Goal: Task Accomplishment & Management: Complete application form

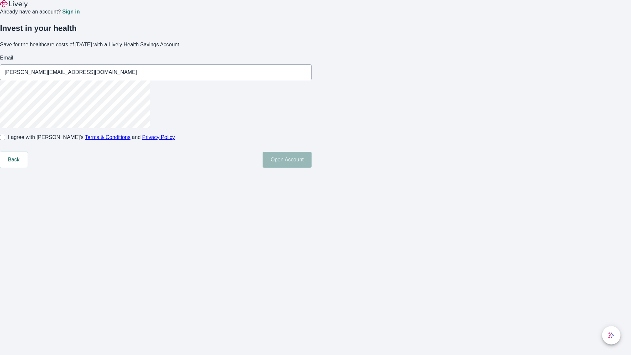
click at [5, 140] on input "I agree with Lively’s Terms & Conditions and Privacy Policy" at bounding box center [2, 137] width 5 height 5
checkbox input "true"
click at [311, 167] on button "Open Account" at bounding box center [286, 160] width 49 height 16
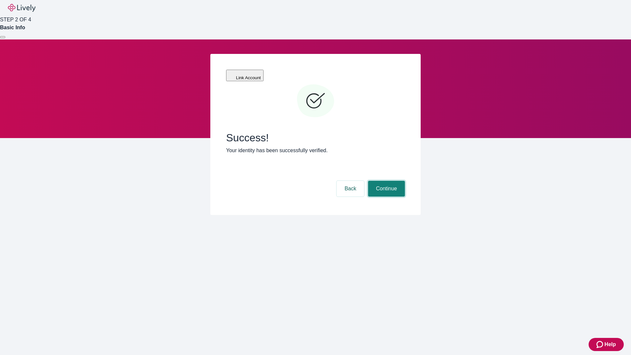
click at [385, 181] on button "Continue" at bounding box center [386, 189] width 37 height 16
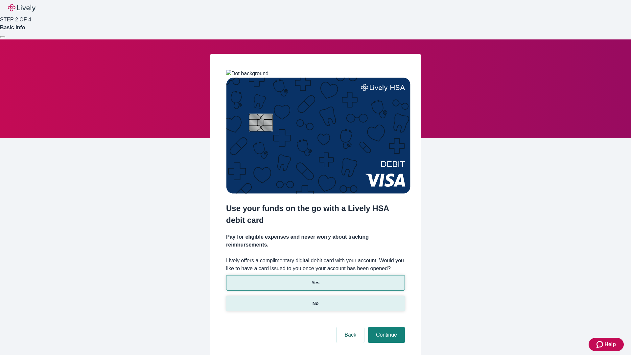
click at [315, 300] on p "No" at bounding box center [315, 303] width 6 height 7
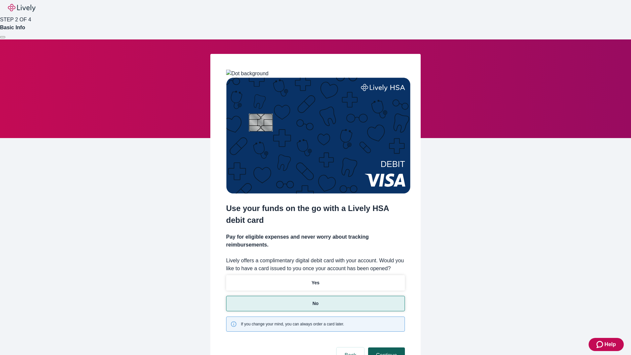
click at [385, 347] on button "Continue" at bounding box center [386, 355] width 37 height 16
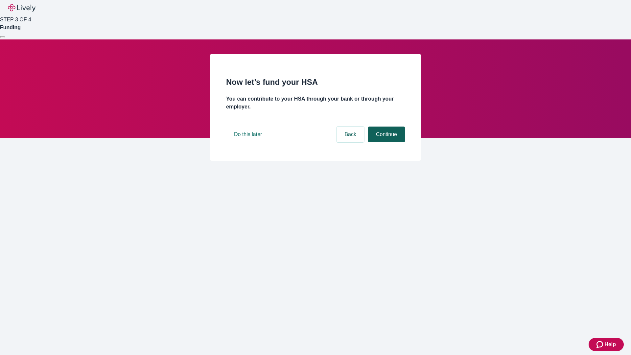
click at [385, 142] on button "Continue" at bounding box center [386, 134] width 37 height 16
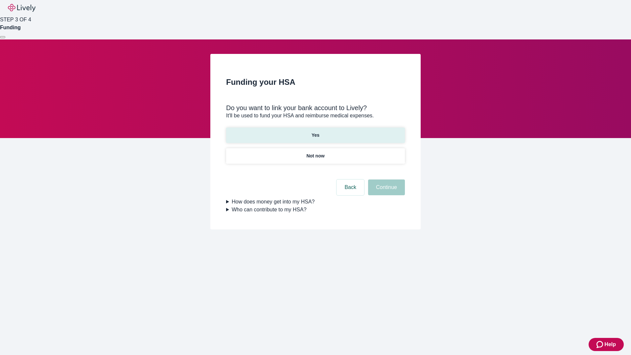
click at [315, 132] on p "Yes" at bounding box center [315, 135] width 8 height 7
click at [385, 179] on button "Continue" at bounding box center [386, 187] width 37 height 16
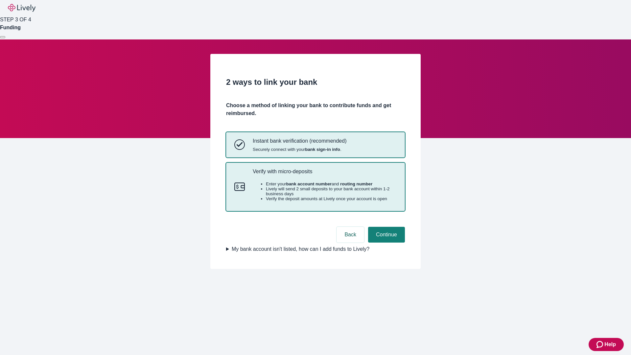
click at [324, 174] on p "Verify with micro-deposits" at bounding box center [325, 171] width 144 height 6
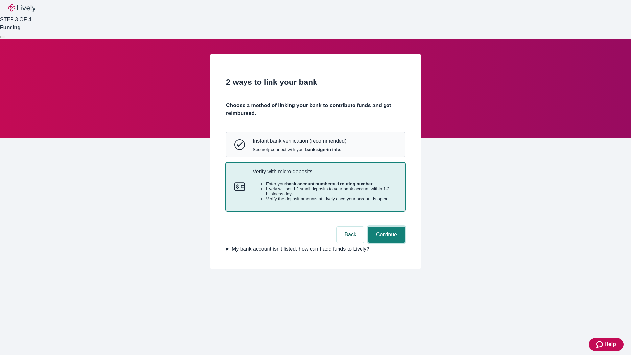
click at [385, 242] on button "Continue" at bounding box center [386, 235] width 37 height 16
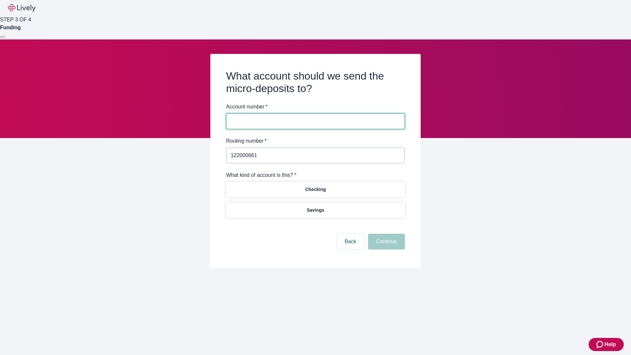
type input "122000661"
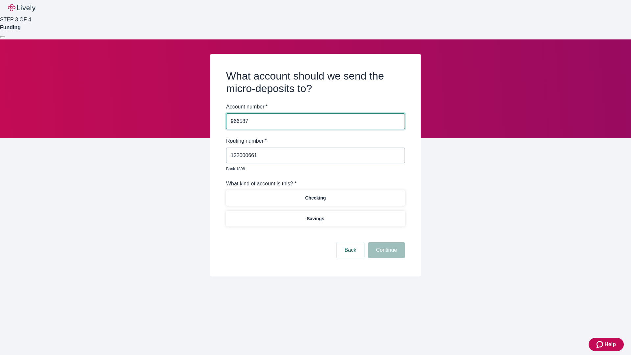
type input "966587"
click at [315, 194] on p "Checking" at bounding box center [315, 197] width 21 height 7
click at [385, 242] on button "Continue" at bounding box center [386, 250] width 37 height 16
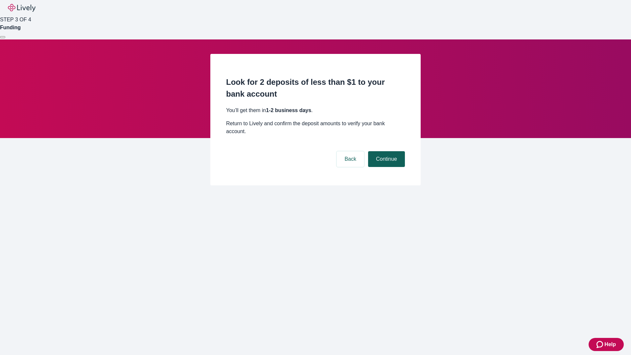
click at [385, 151] on button "Continue" at bounding box center [386, 159] width 37 height 16
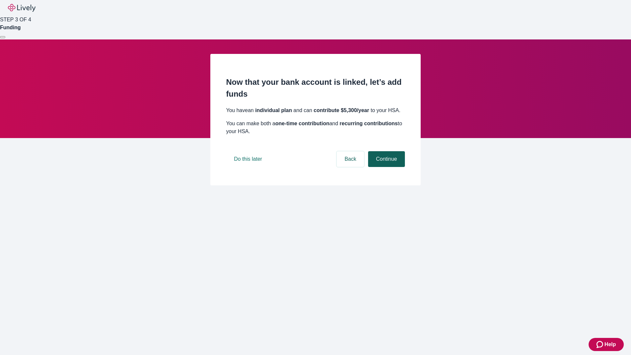
click at [385, 167] on button "Continue" at bounding box center [386, 159] width 37 height 16
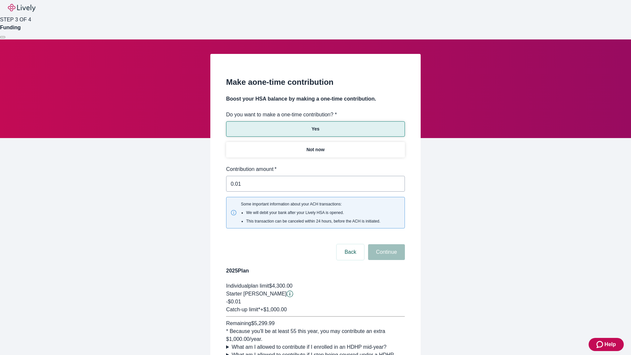
type input "0.01"
click at [385, 244] on button "Continue" at bounding box center [386, 252] width 37 height 16
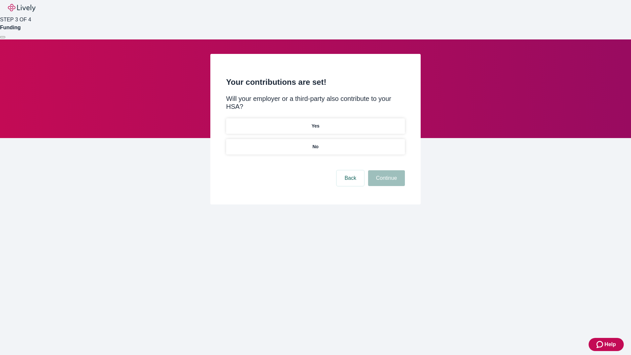
click at [315, 143] on p "No" at bounding box center [315, 146] width 6 height 7
click at [385, 170] on button "Continue" at bounding box center [386, 178] width 37 height 16
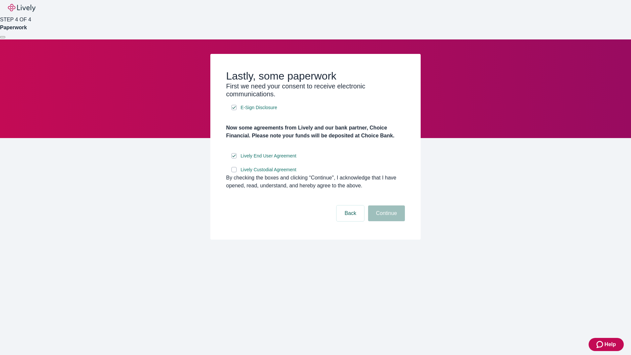
click at [234, 172] on input "Lively Custodial Agreement" at bounding box center [233, 169] width 5 height 5
checkbox input "true"
click at [385, 221] on button "Continue" at bounding box center [386, 213] width 37 height 16
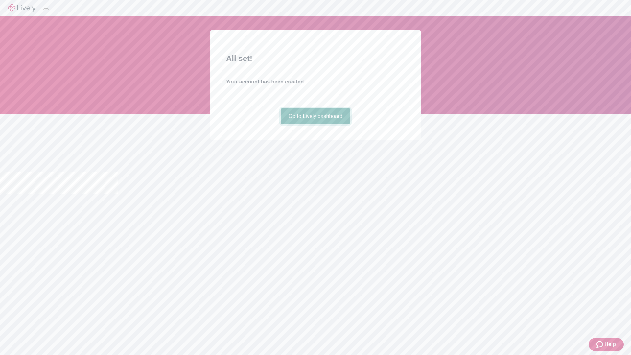
click at [315, 124] on link "Go to Lively dashboard" at bounding box center [315, 116] width 70 height 16
